Goal: Transaction & Acquisition: Purchase product/service

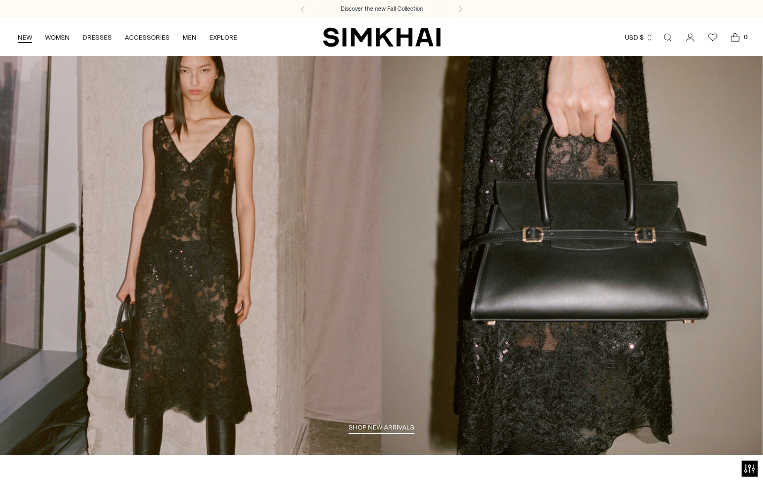
click at [28, 41] on link "NEW" at bounding box center [25, 38] width 14 height 24
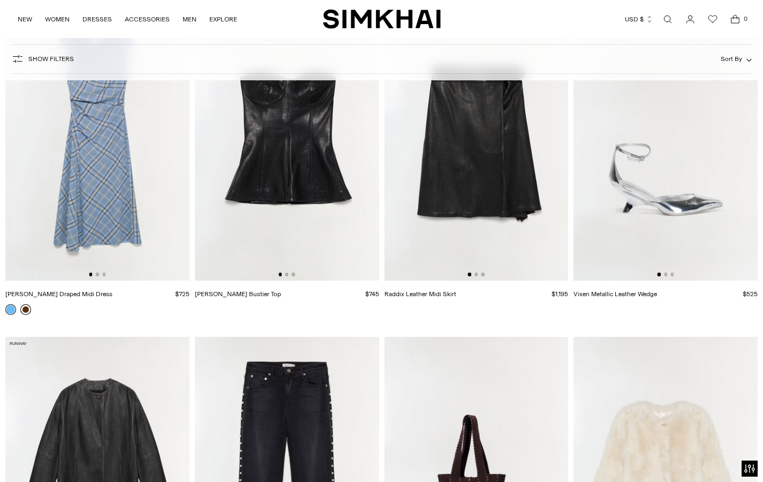
scroll to position [1808, 0]
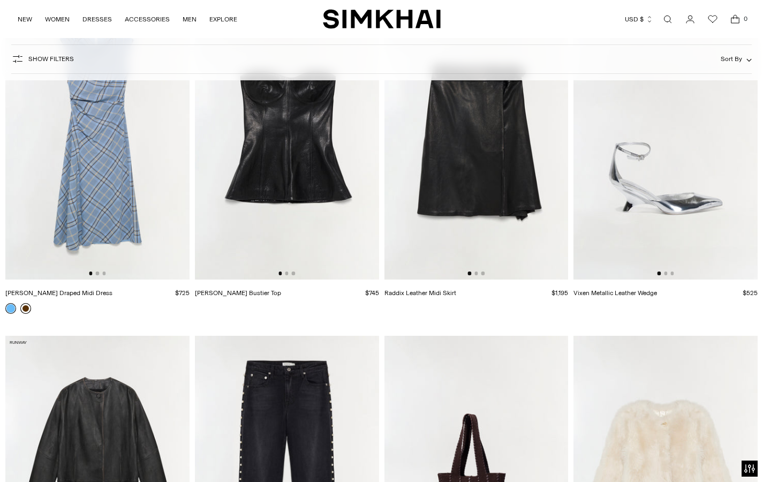
click at [24, 310] on link at bounding box center [25, 308] width 11 height 11
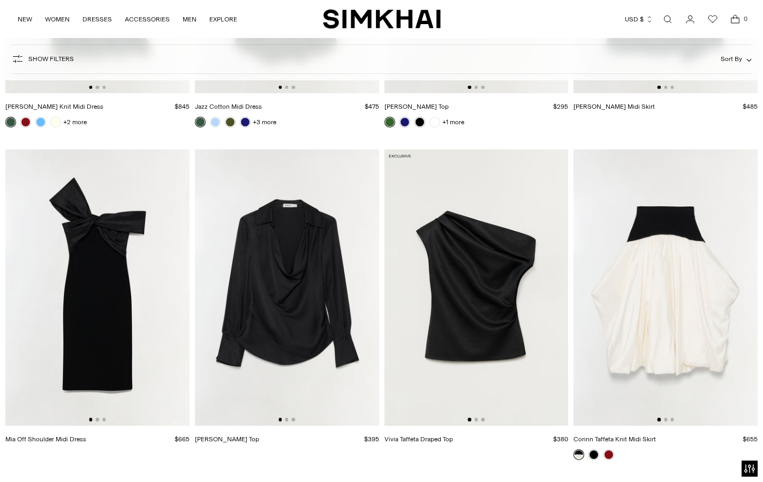
scroll to position [13978, 0]
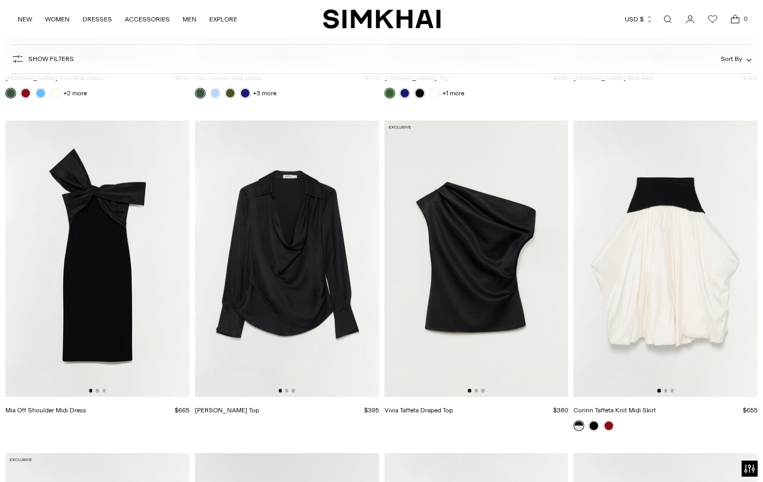
click at [501, 218] on img at bounding box center [477, 258] width 184 height 276
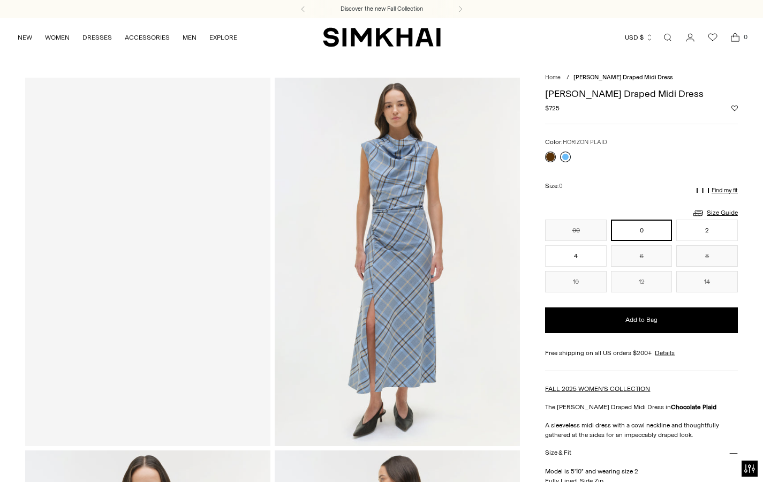
click at [567, 161] on link at bounding box center [565, 157] width 11 height 11
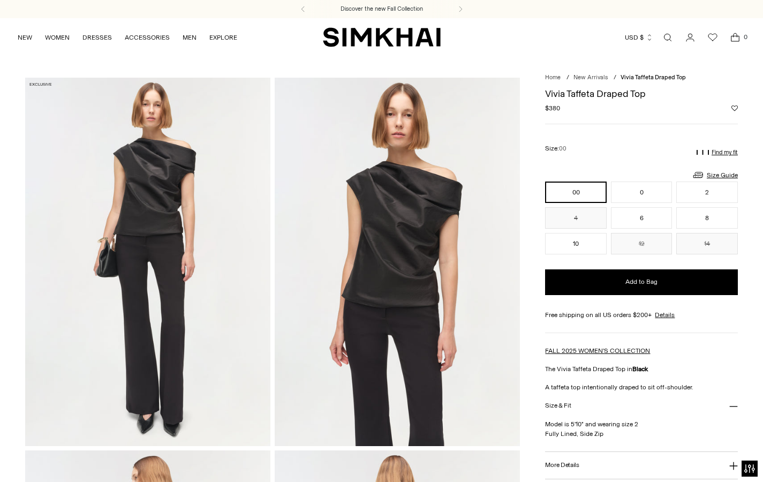
click at [587, 231] on div "00 0 2 4 6 8 10 12 14 ** * * * * * ** ** **" at bounding box center [641, 218] width 193 height 73
click at [584, 242] on button "10" at bounding box center [576, 243] width 62 height 21
click at [719, 174] on link "Size Guide" at bounding box center [715, 174] width 46 height 13
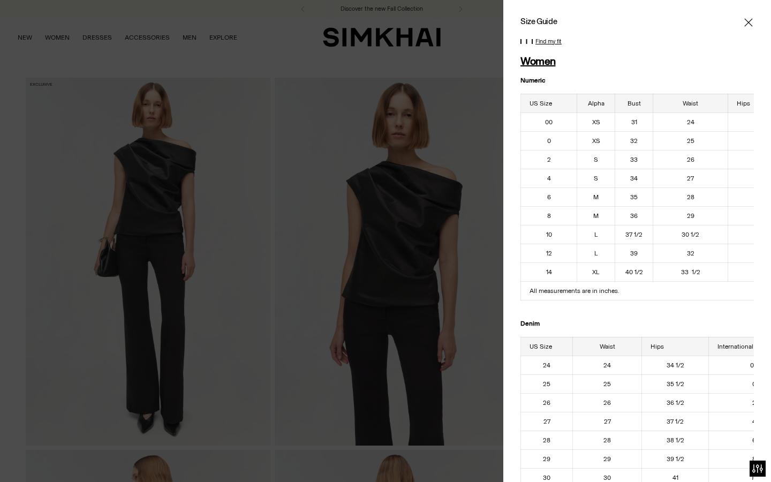
click at [744, 25] on icon "Close" at bounding box center [748, 22] width 9 height 11
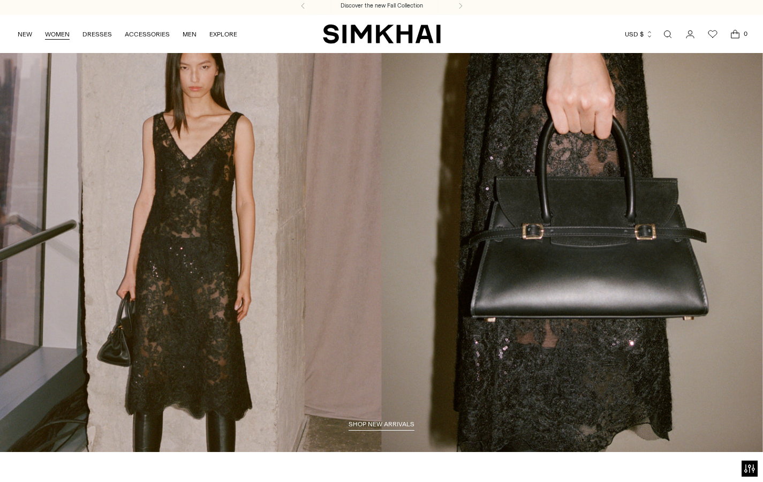
scroll to position [3, 0]
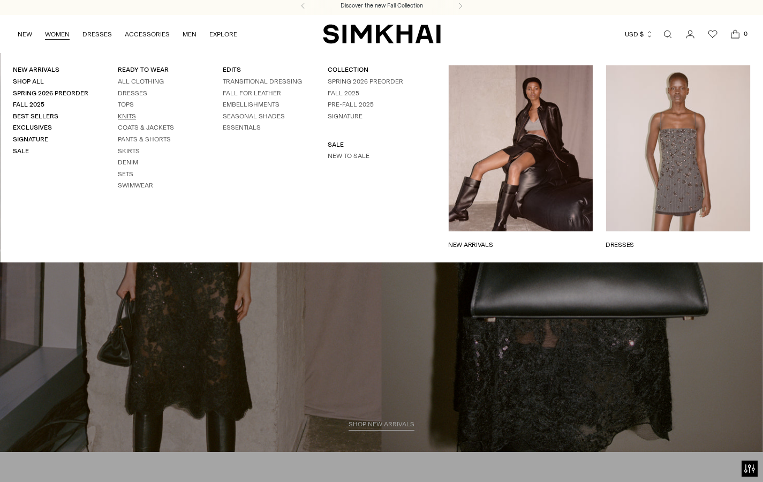
click at [125, 112] on link "Knits" at bounding box center [127, 115] width 18 height 7
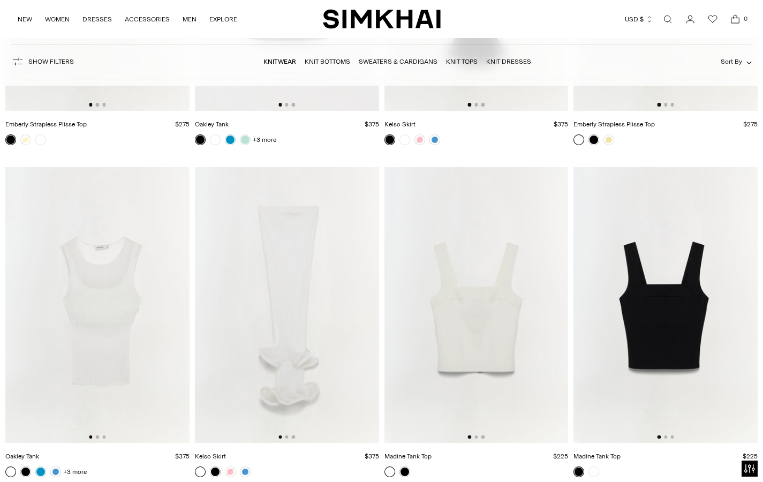
scroll to position [7301, 0]
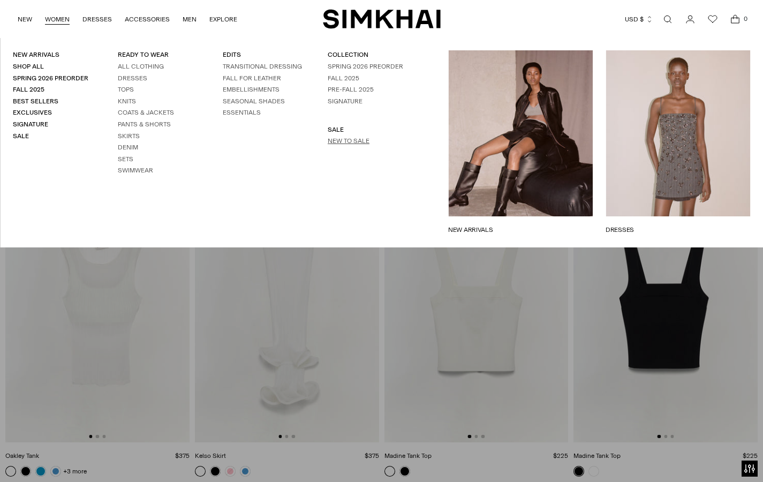
click at [338, 139] on link "New to Sale" at bounding box center [349, 140] width 42 height 7
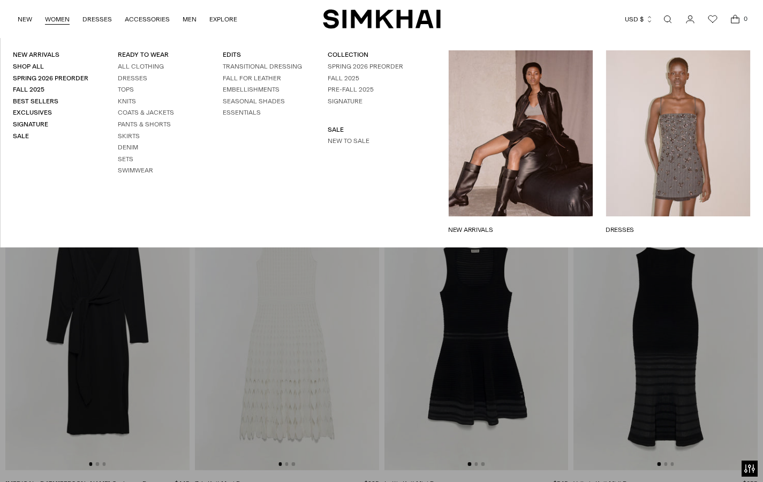
scroll to position [5914, 0]
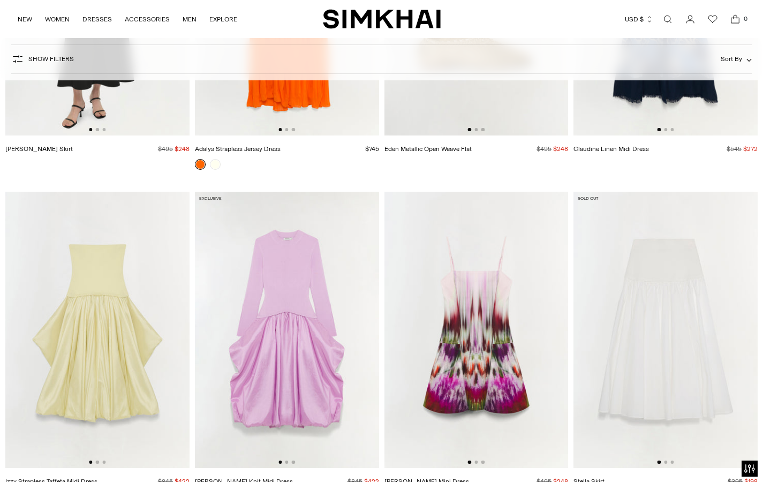
scroll to position [12408, 0]
